Goal: Task Accomplishment & Management: Manage account settings

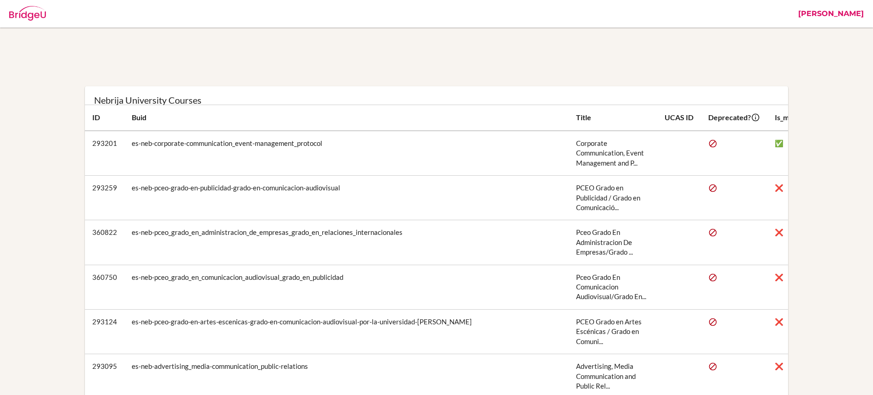
click at [826, 11] on link "[PERSON_NAME]" at bounding box center [830, 14] width 75 height 28
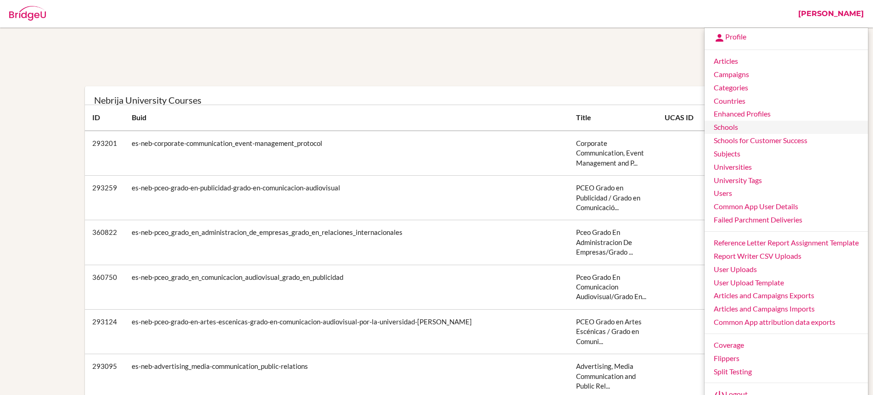
click at [736, 128] on link "Schools" at bounding box center [785, 127] width 163 height 13
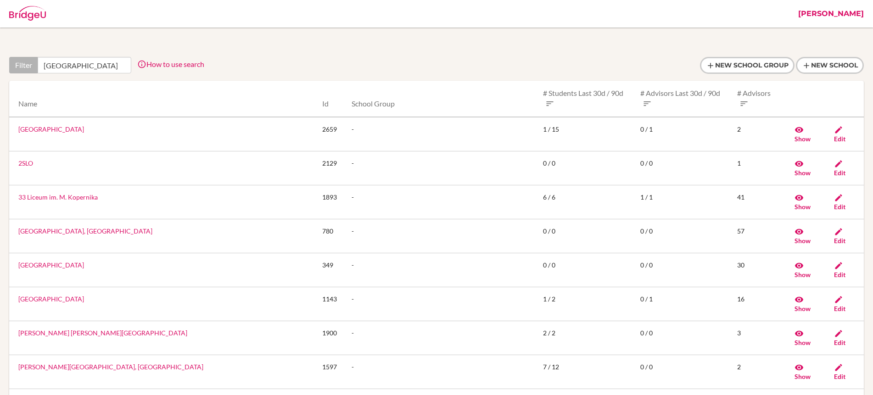
scroll to position [0, 18]
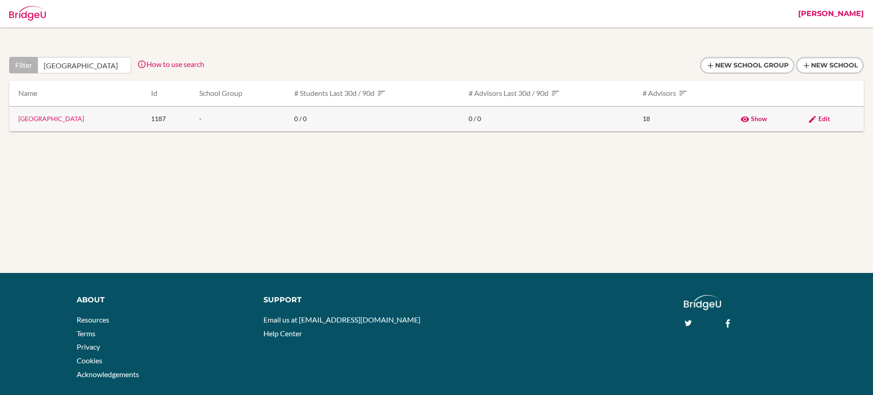
type input "[GEOGRAPHIC_DATA]"
click at [817, 119] on icon at bounding box center [811, 119] width 9 height 9
click at [84, 118] on link "[GEOGRAPHIC_DATA]" at bounding box center [51, 119] width 66 height 8
click at [829, 120] on span "Edit" at bounding box center [823, 119] width 11 height 8
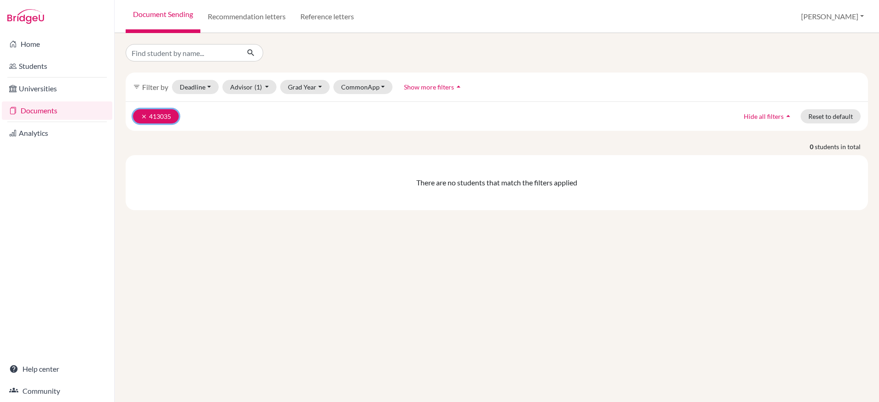
click at [139, 116] on button "clear 413035" at bounding box center [156, 116] width 46 height 14
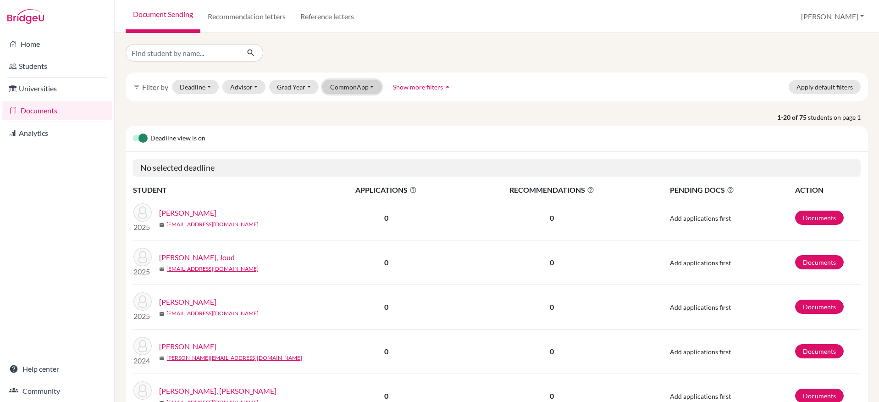
click at [342, 92] on button "CommonApp" at bounding box center [353, 87] width 60 height 14
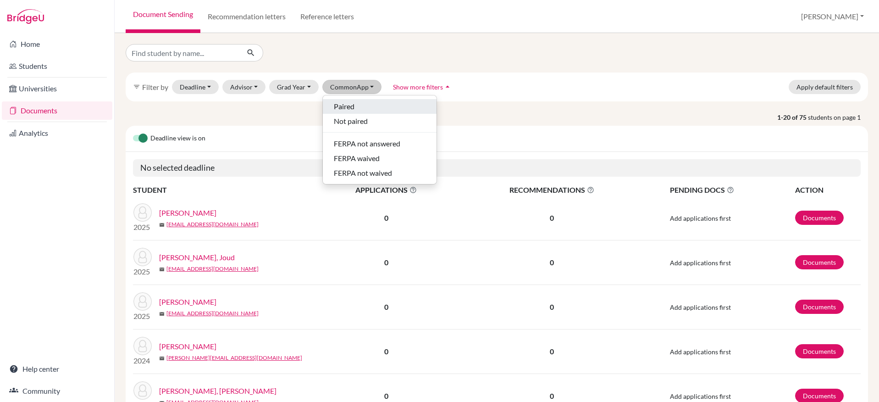
click at [345, 106] on span "Paired" at bounding box center [344, 106] width 21 height 11
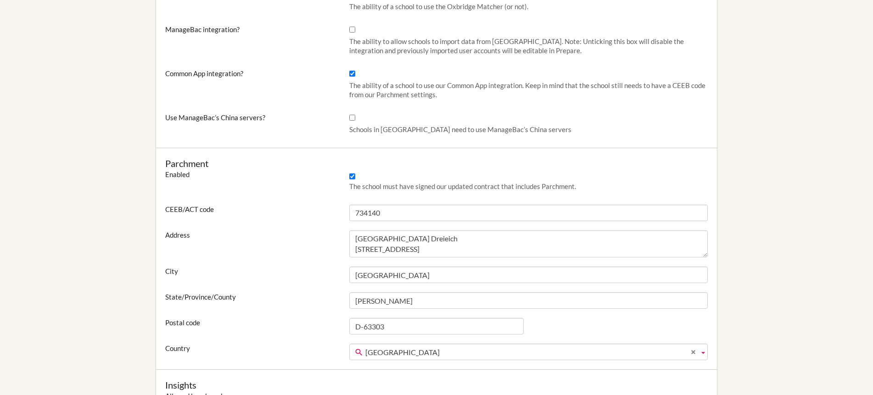
scroll to position [408, 0]
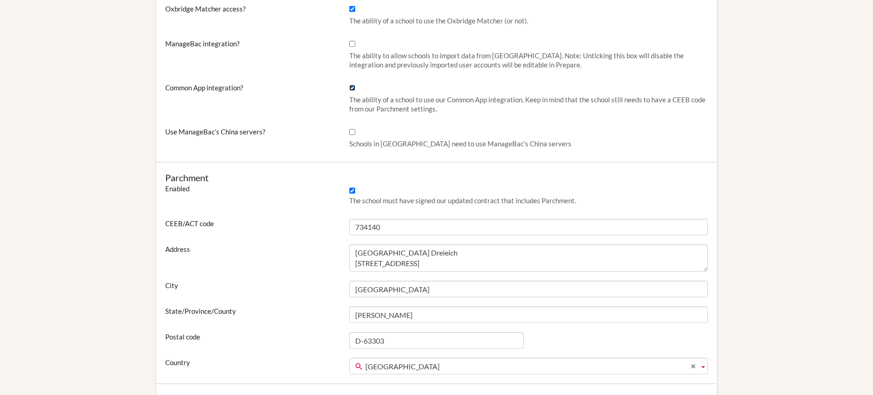
click at [352, 89] on input "Common App integration?" at bounding box center [352, 88] width 6 height 6
checkbox input "false"
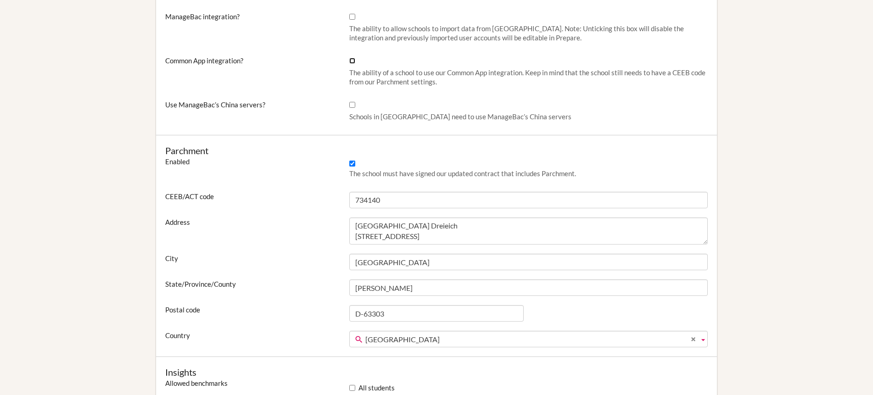
scroll to position [631, 0]
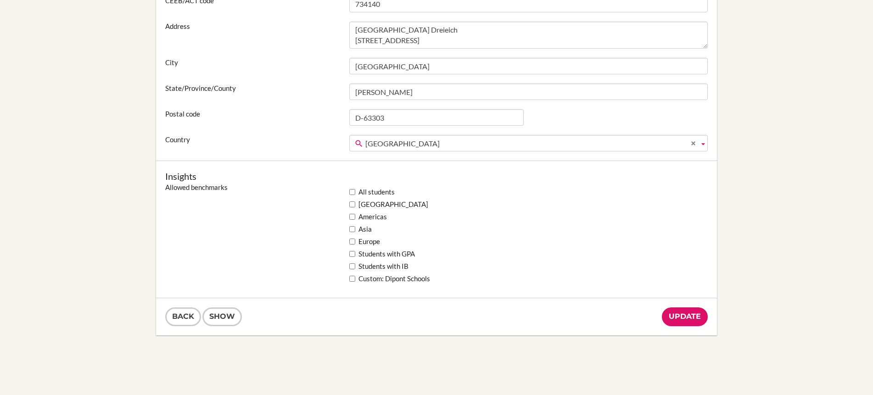
click at [693, 319] on input "Update" at bounding box center [685, 316] width 46 height 19
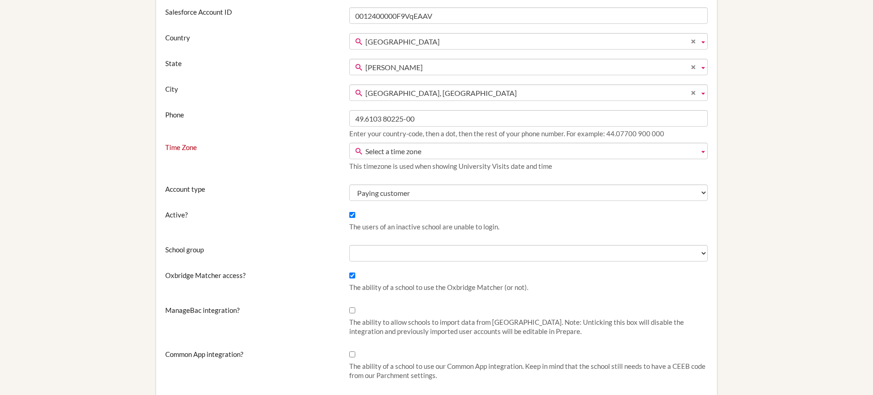
scroll to position [181, 0]
click at [512, 151] on span "Select a time zone" at bounding box center [530, 150] width 330 height 17
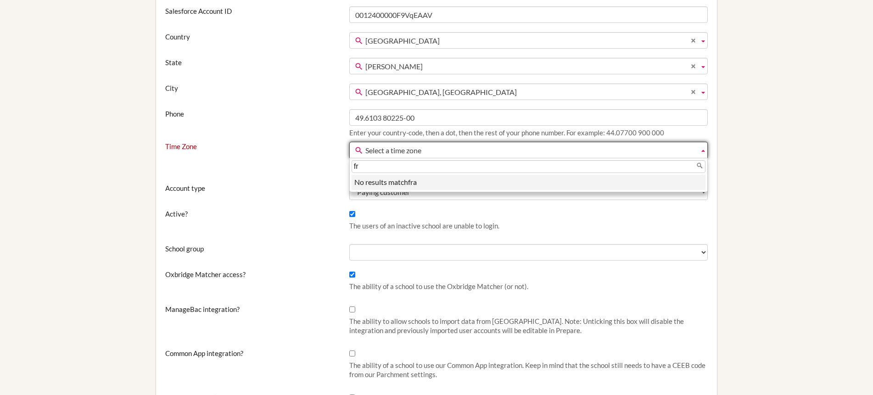
type input "f"
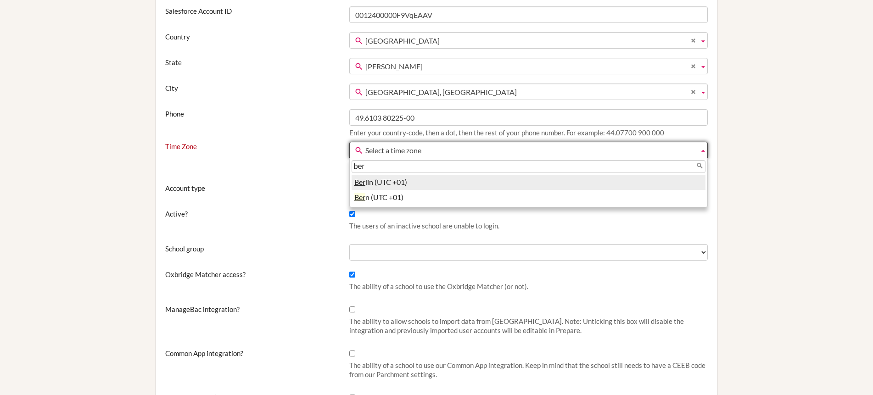
type input "ber"
click at [467, 179] on li "Ber lin (UTC +01)" at bounding box center [528, 182] width 354 height 15
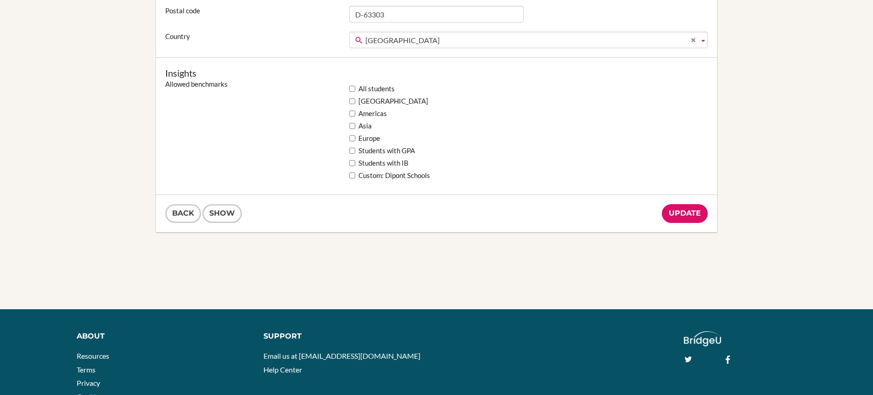
scroll to position [817, 0]
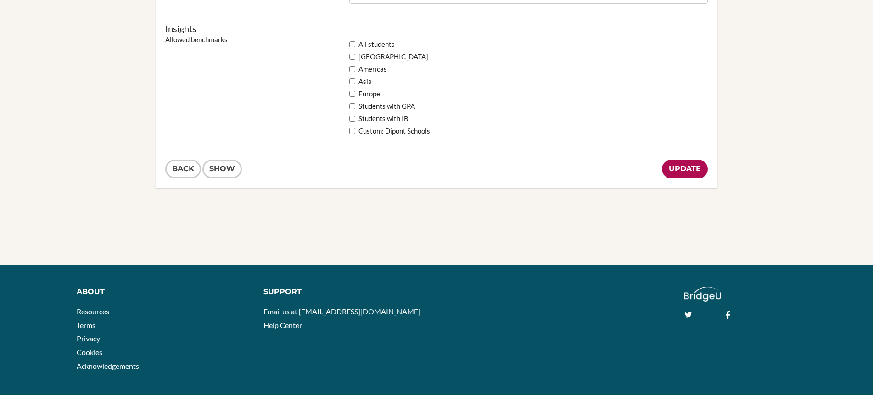
click at [688, 170] on input "Update" at bounding box center [685, 169] width 46 height 19
